Goal: Connect with others

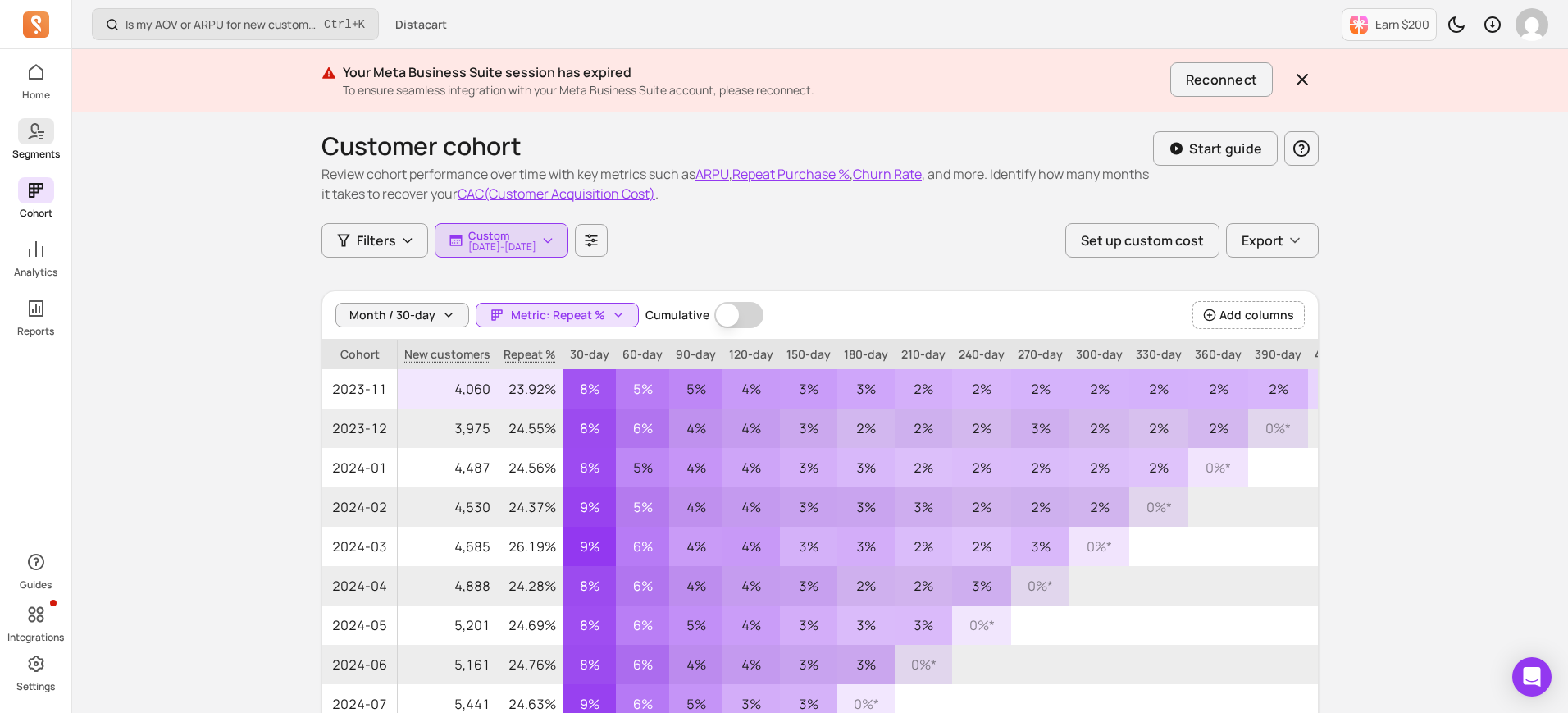
click at [40, 141] on icon at bounding box center [36, 130] width 19 height 19
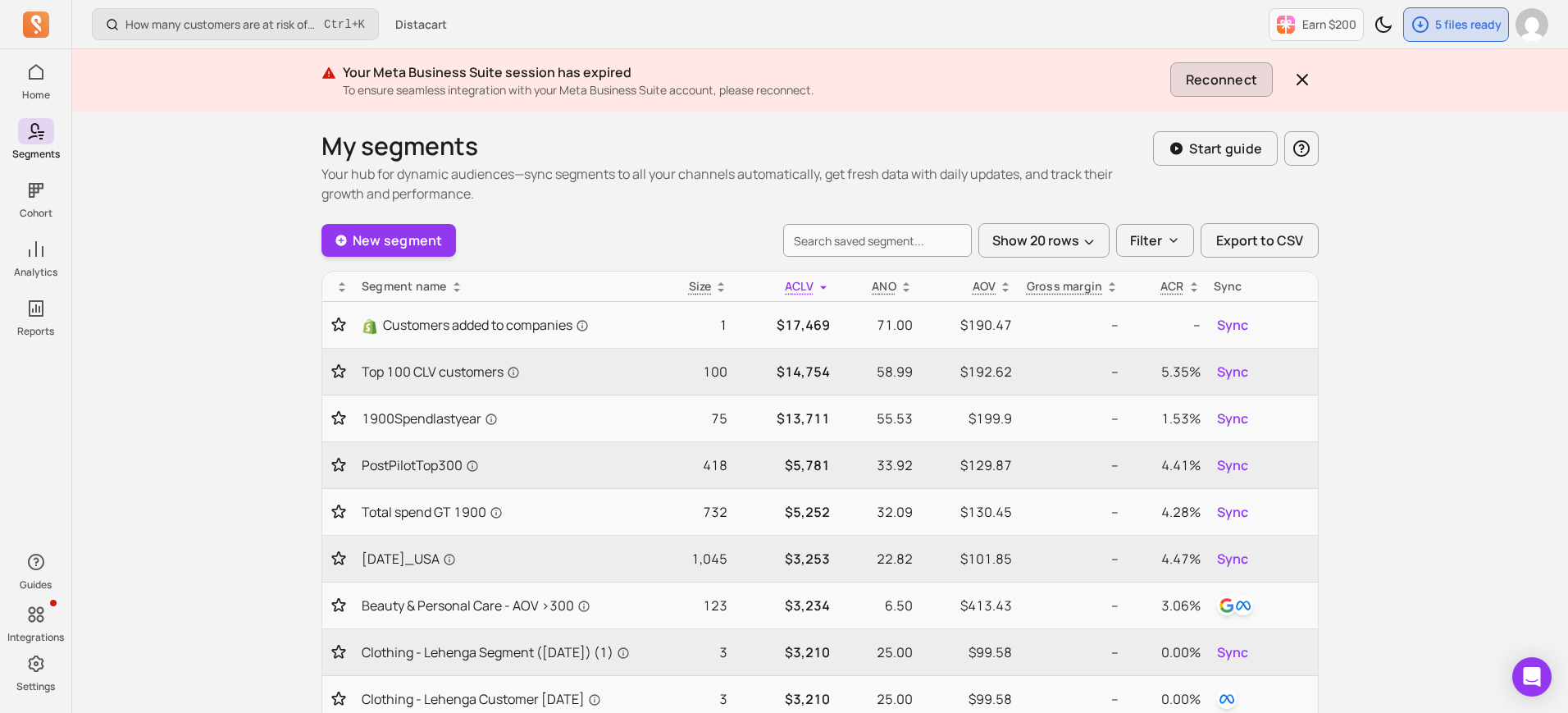
click at [1239, 75] on button "Reconnect" at bounding box center [1222, 80] width 102 height 35
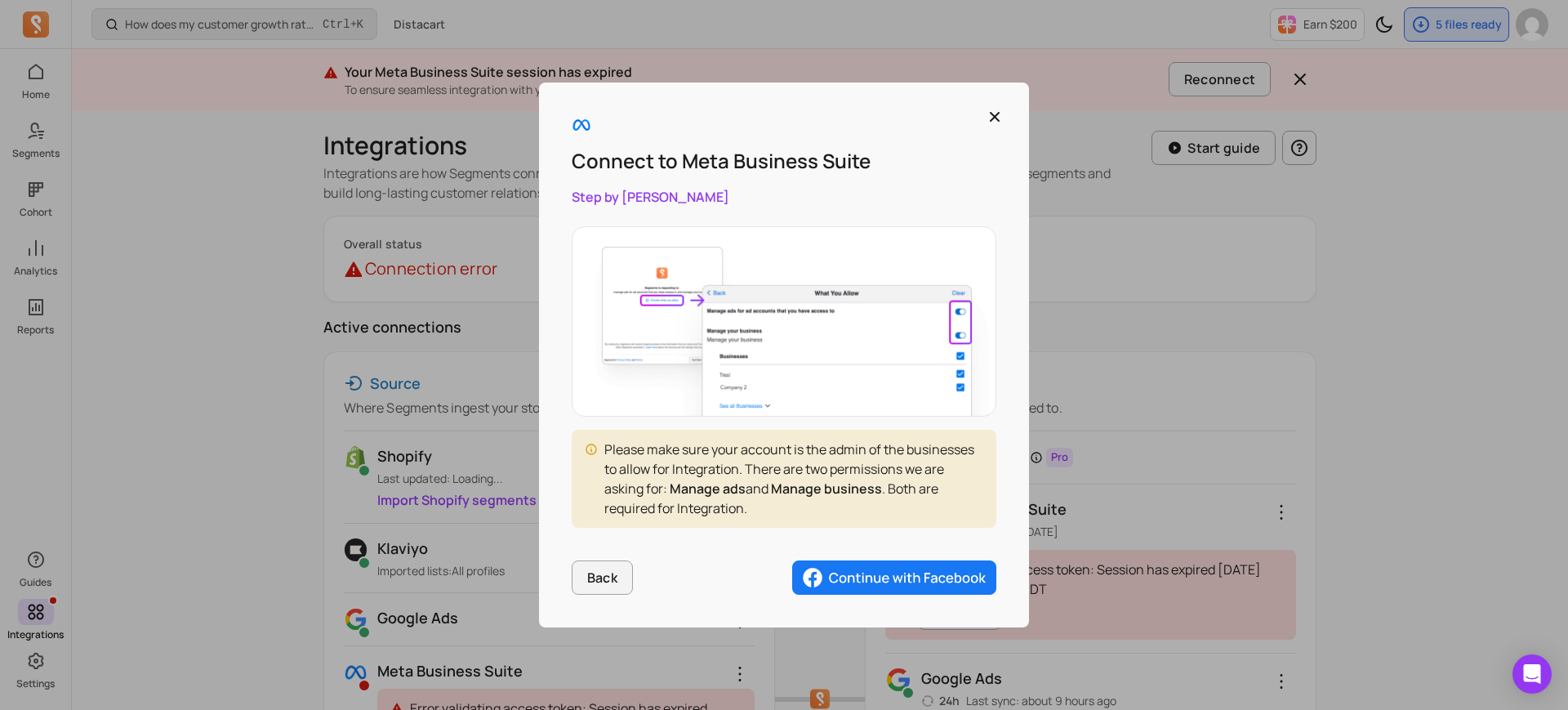
click at [905, 576] on img "button" at bounding box center [894, 578] width 204 height 35
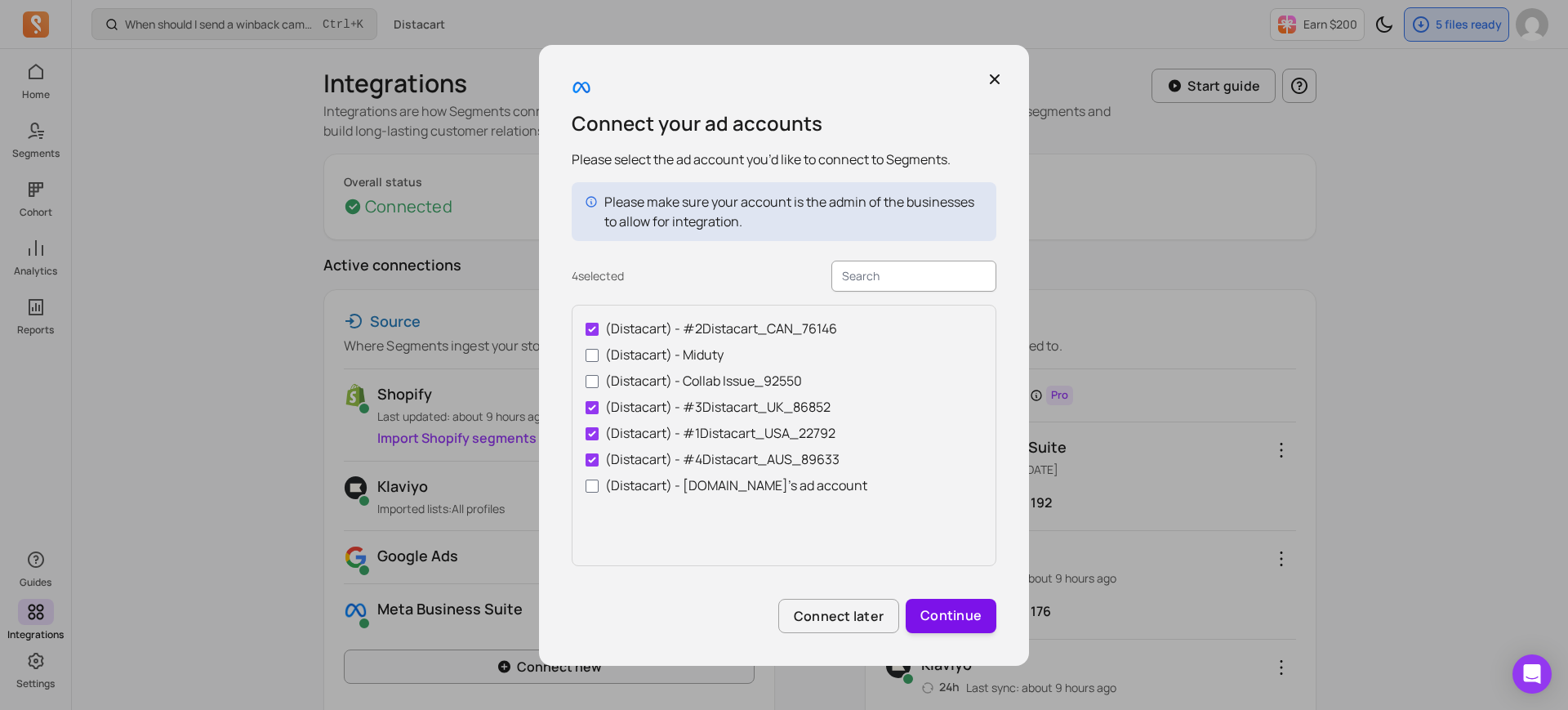
click at [957, 625] on button "Continue" at bounding box center [951, 616] width 91 height 35
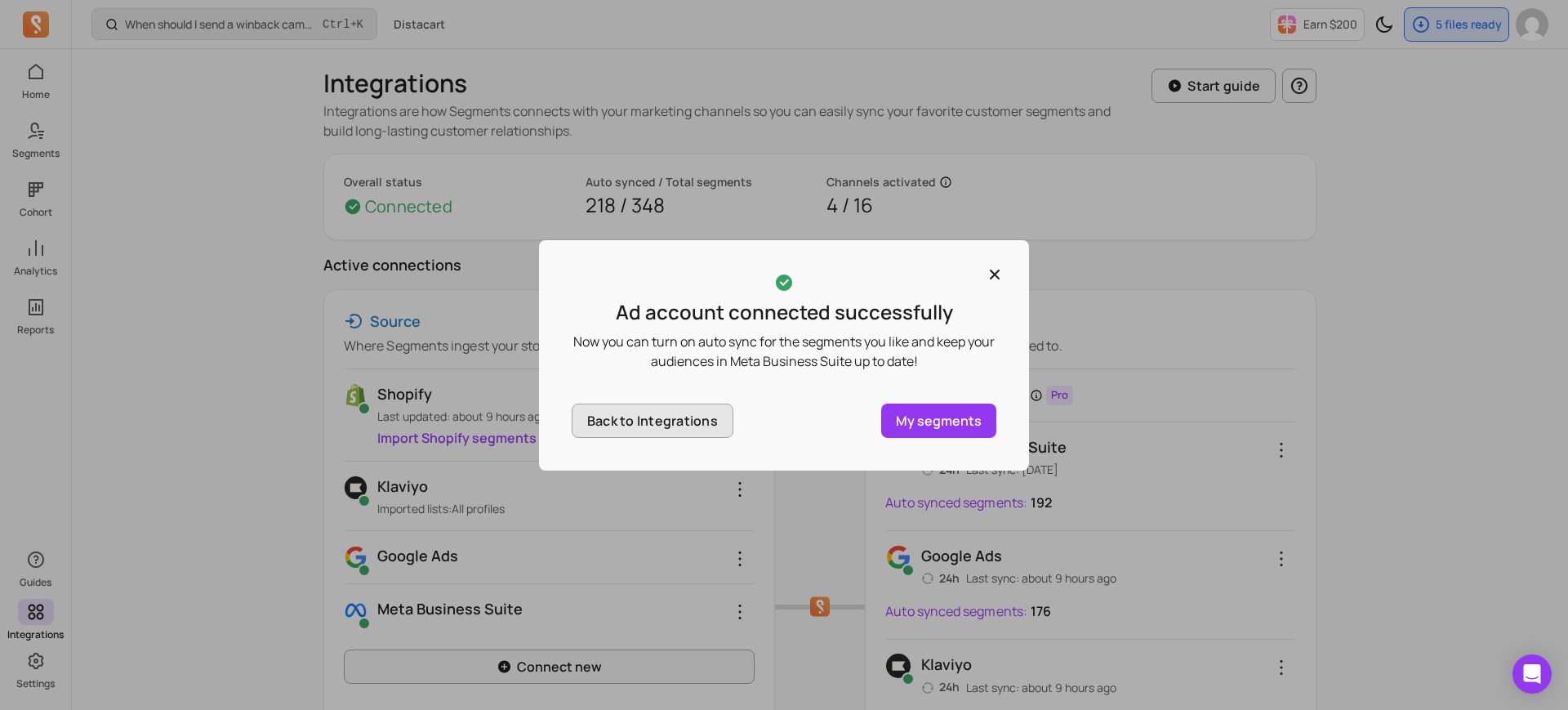
click at [667, 415] on button "Back to Integrations" at bounding box center [652, 421] width 162 height 35
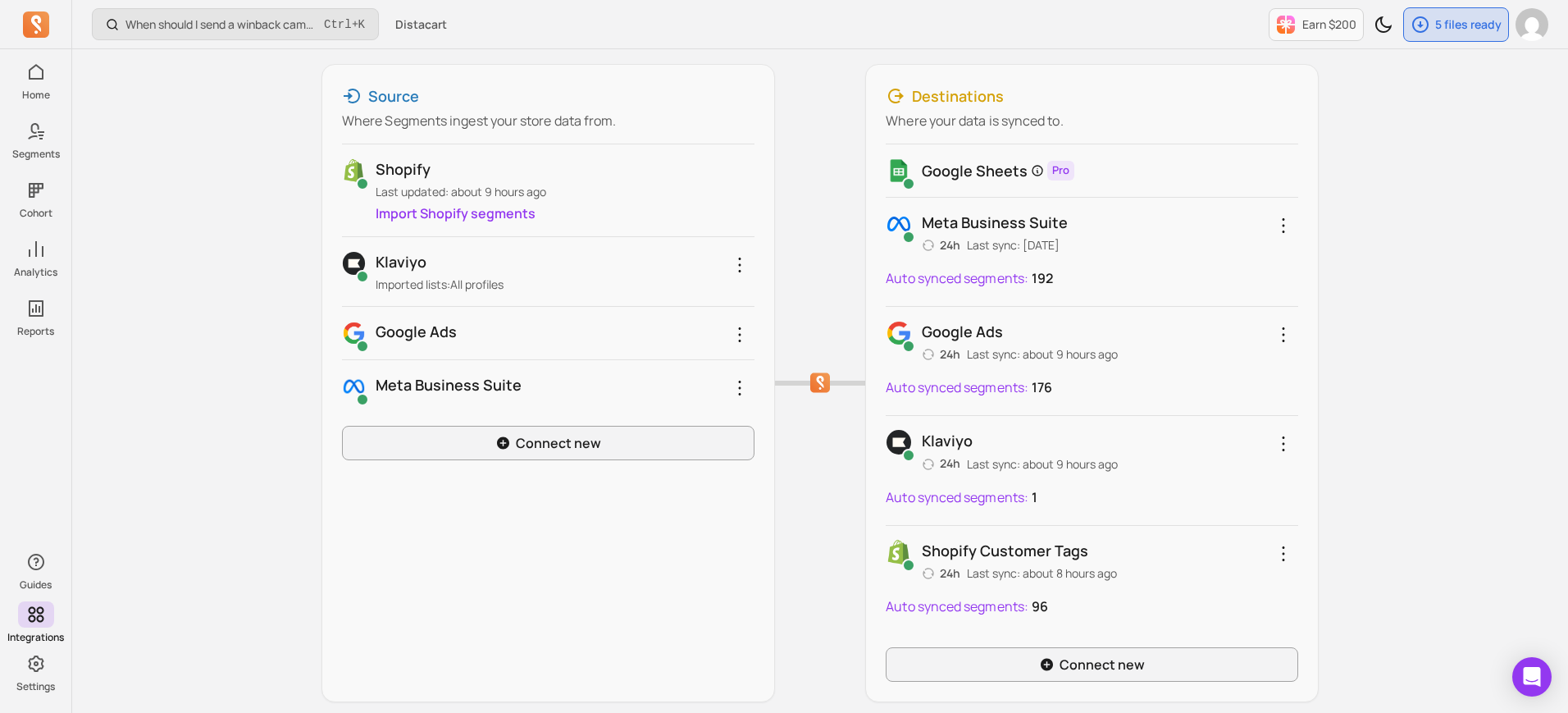
scroll to position [188, 0]
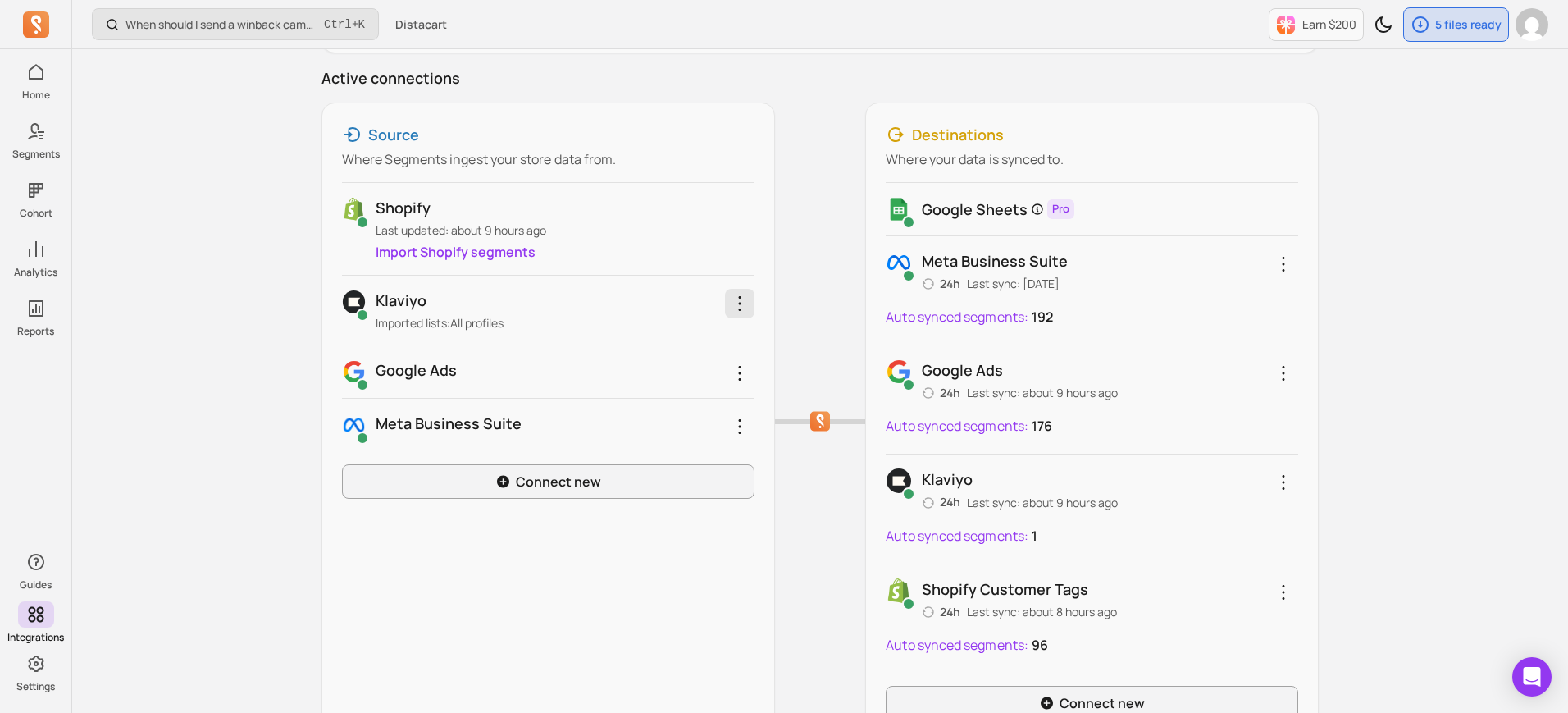
click at [742, 302] on icon "button" at bounding box center [739, 303] width 19 height 19
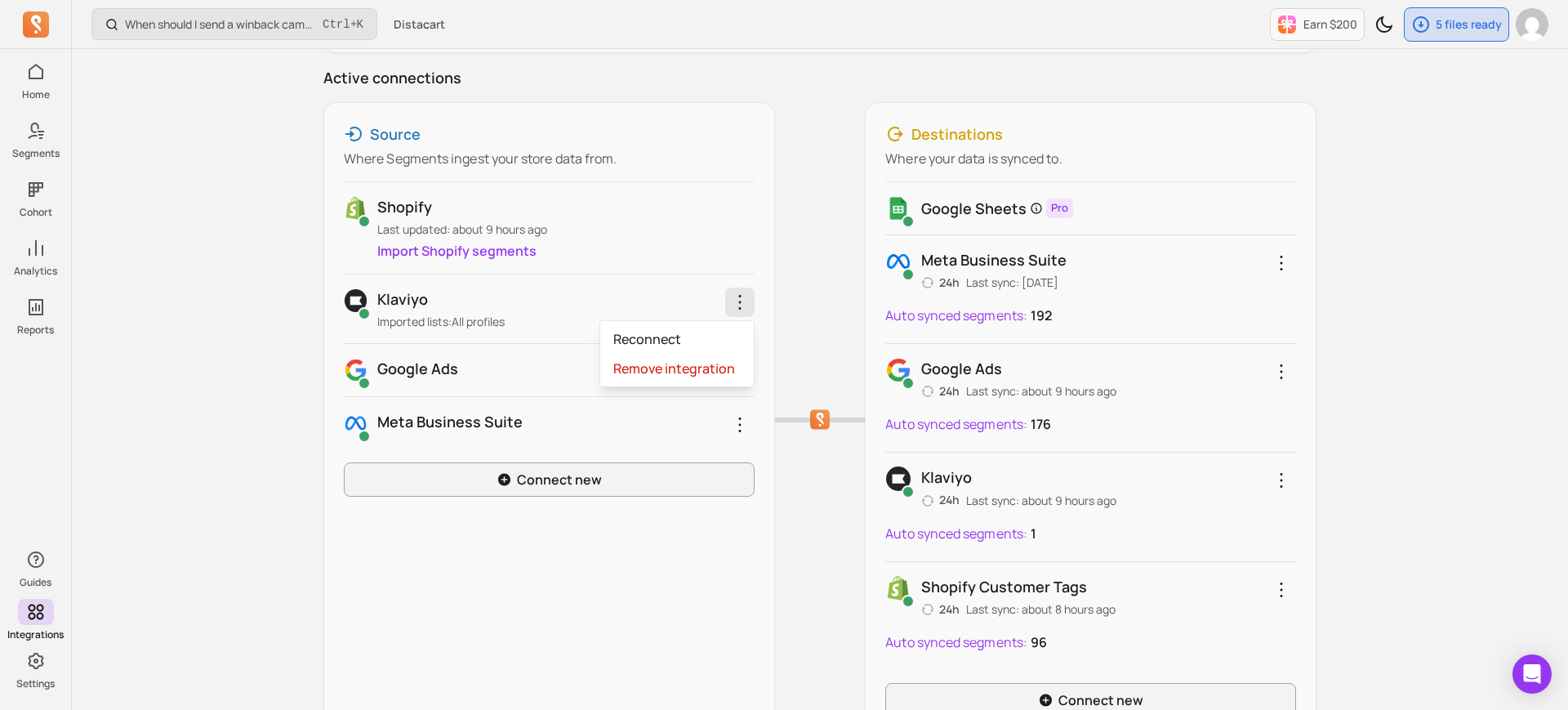
click at [798, 235] on div "Source Where Segments ingest your store data from. Shopify Last updated: about …" at bounding box center [820, 420] width 993 height 636
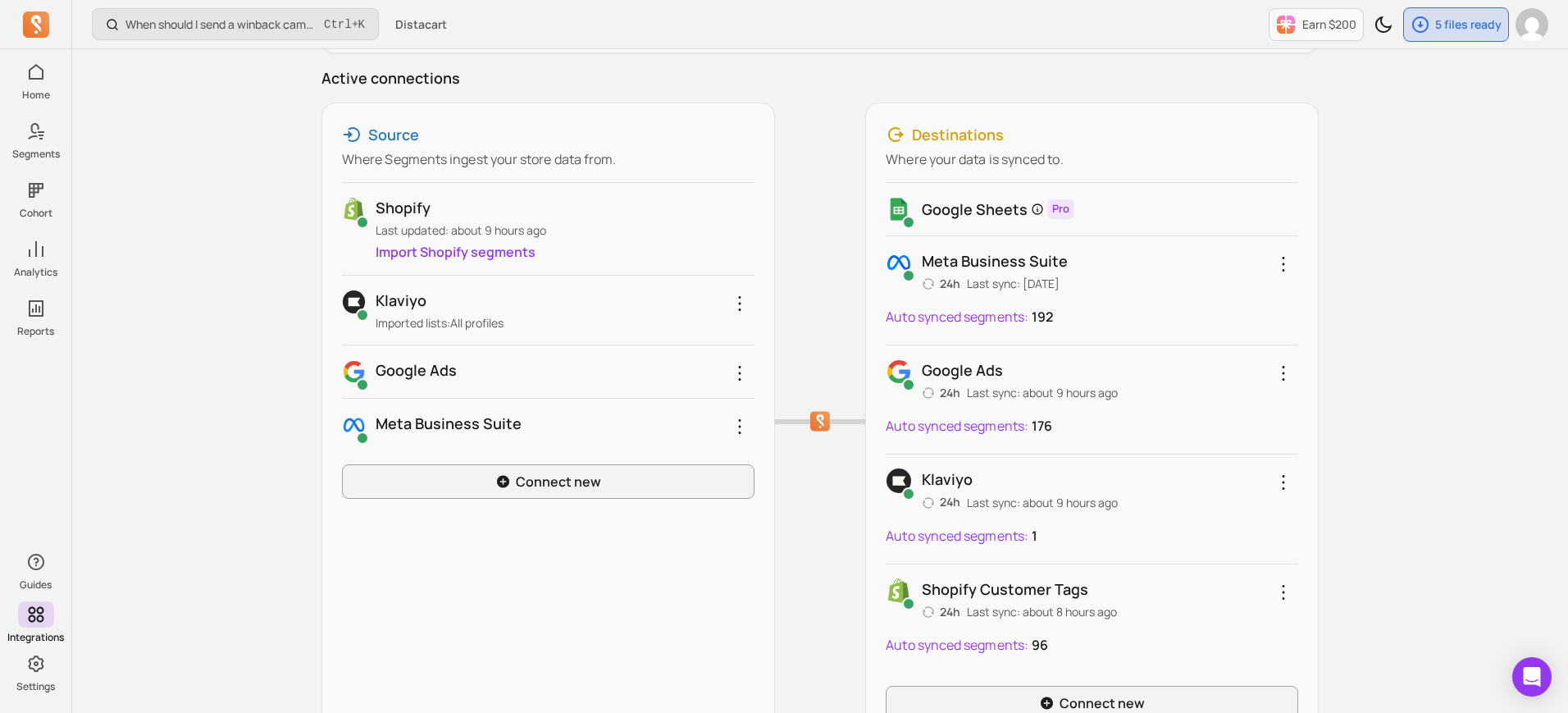
click at [674, 299] on p "Klaviyo" at bounding box center [565, 300] width 378 height 23
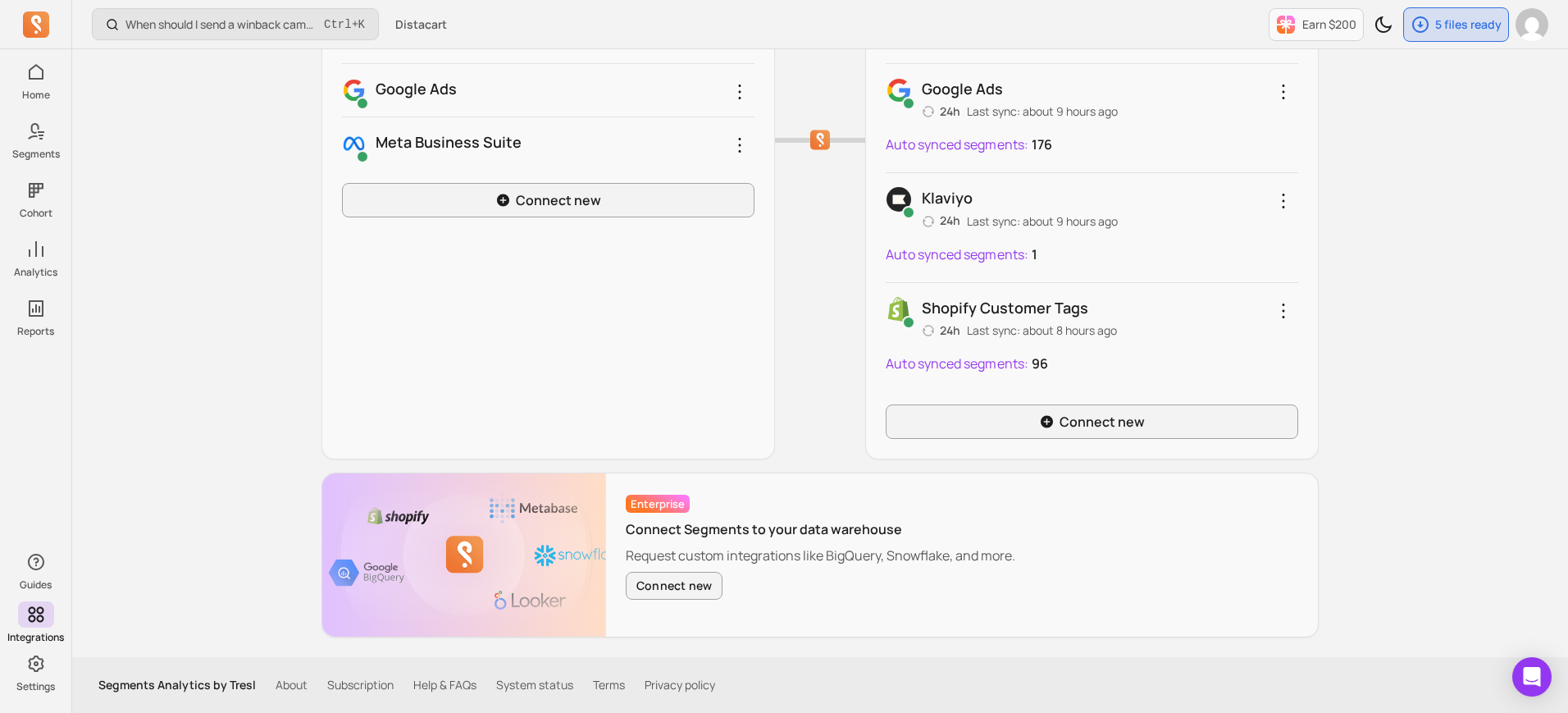
scroll to position [0, 0]
